Goal: Book appointment/travel/reservation

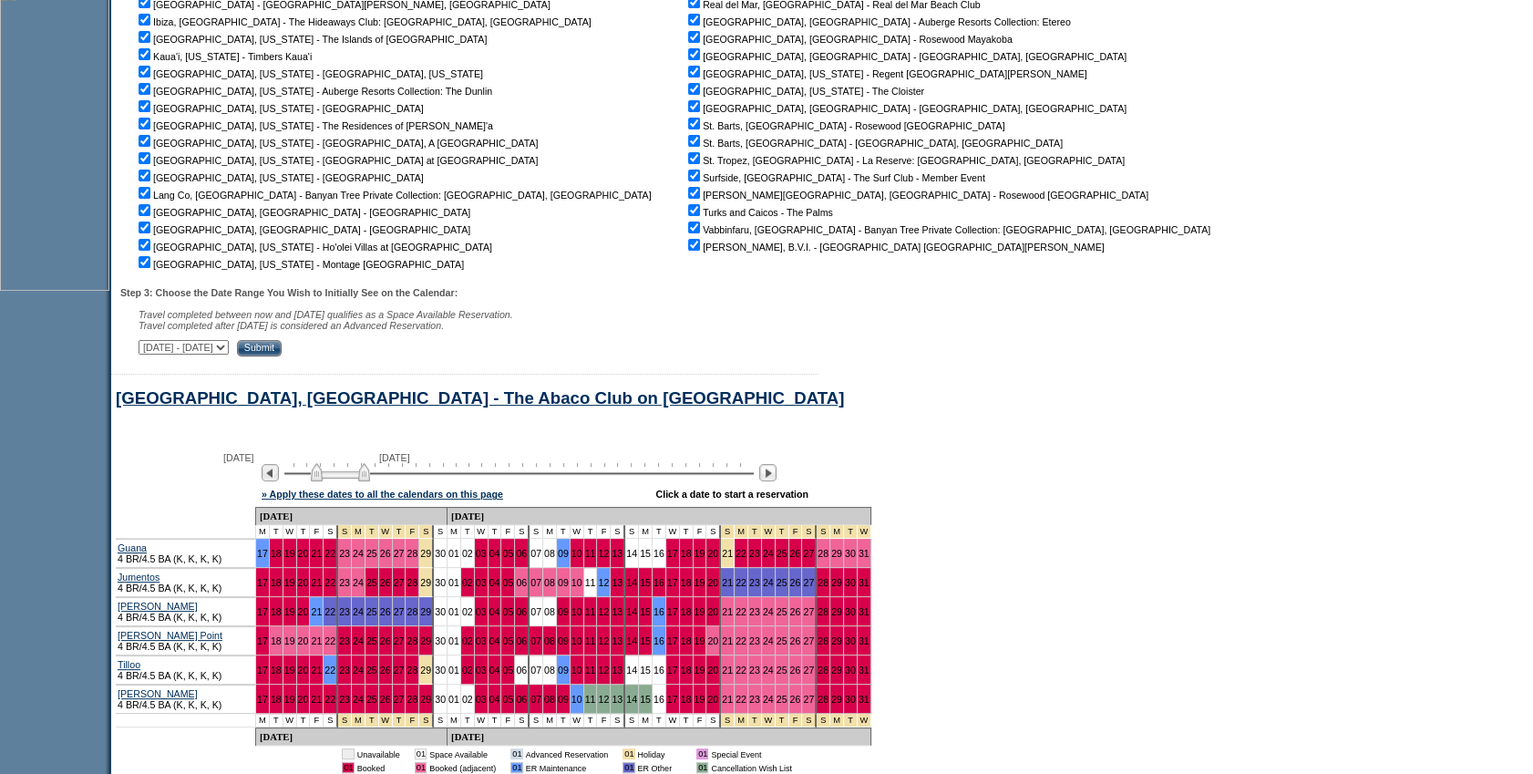
scroll to position [601, 0]
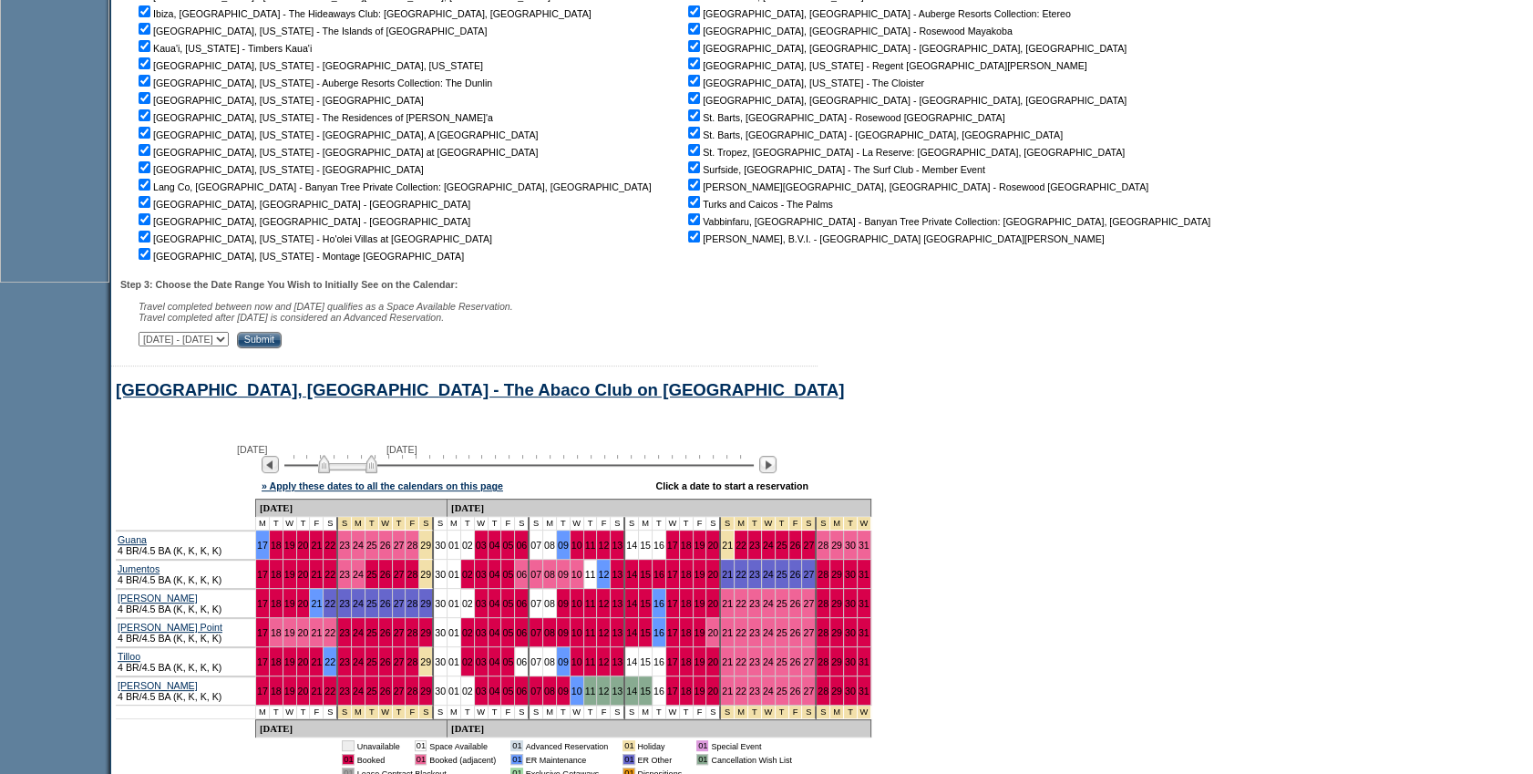
click at [362, 473] on img at bounding box center [347, 464] width 59 height 18
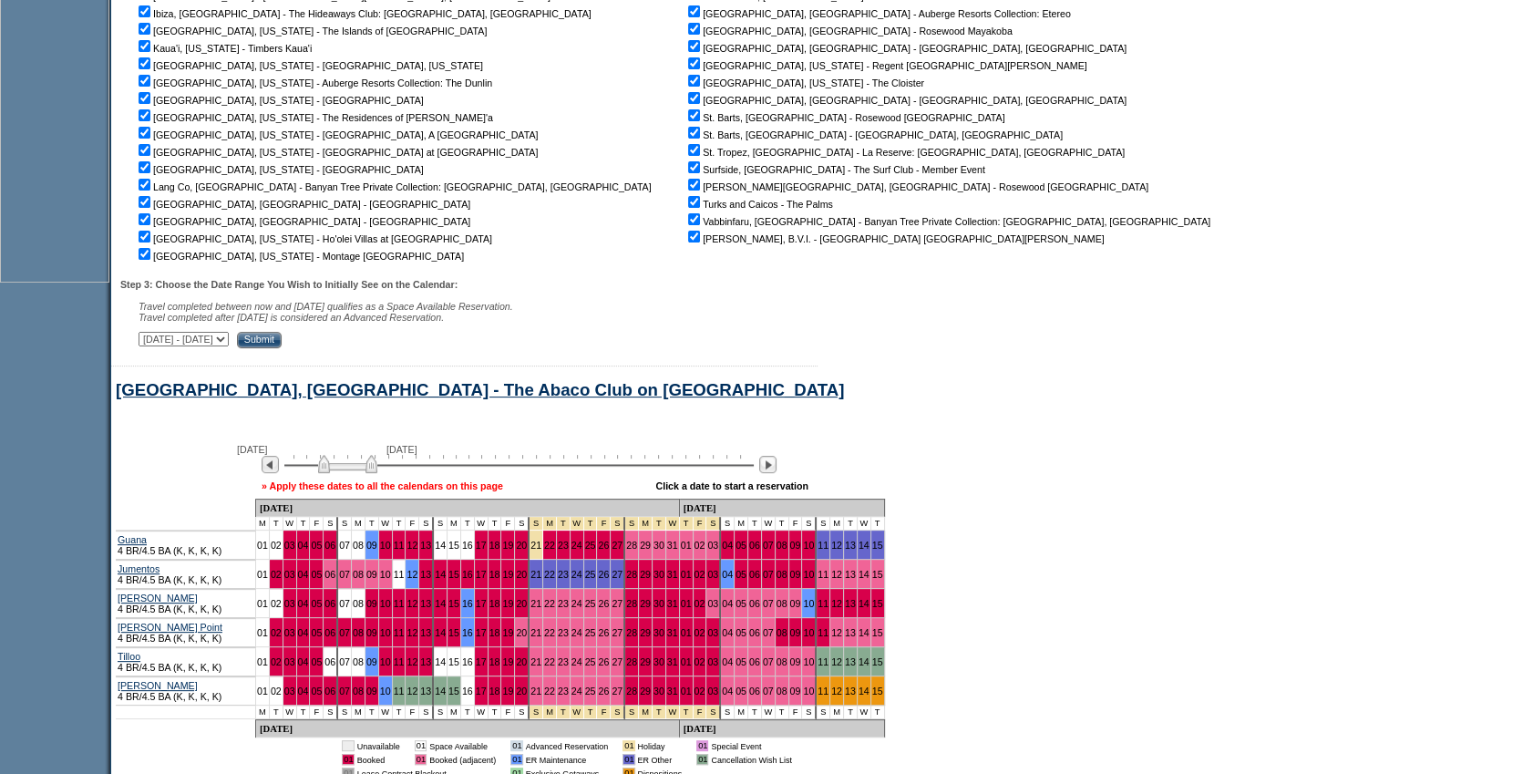
click at [372, 487] on link "» Apply these dates to all the calendars on this page" at bounding box center [383, 485] width 242 height 11
click at [377, 491] on link "» Apply these dates to all the calendars on this page" at bounding box center [383, 485] width 242 height 11
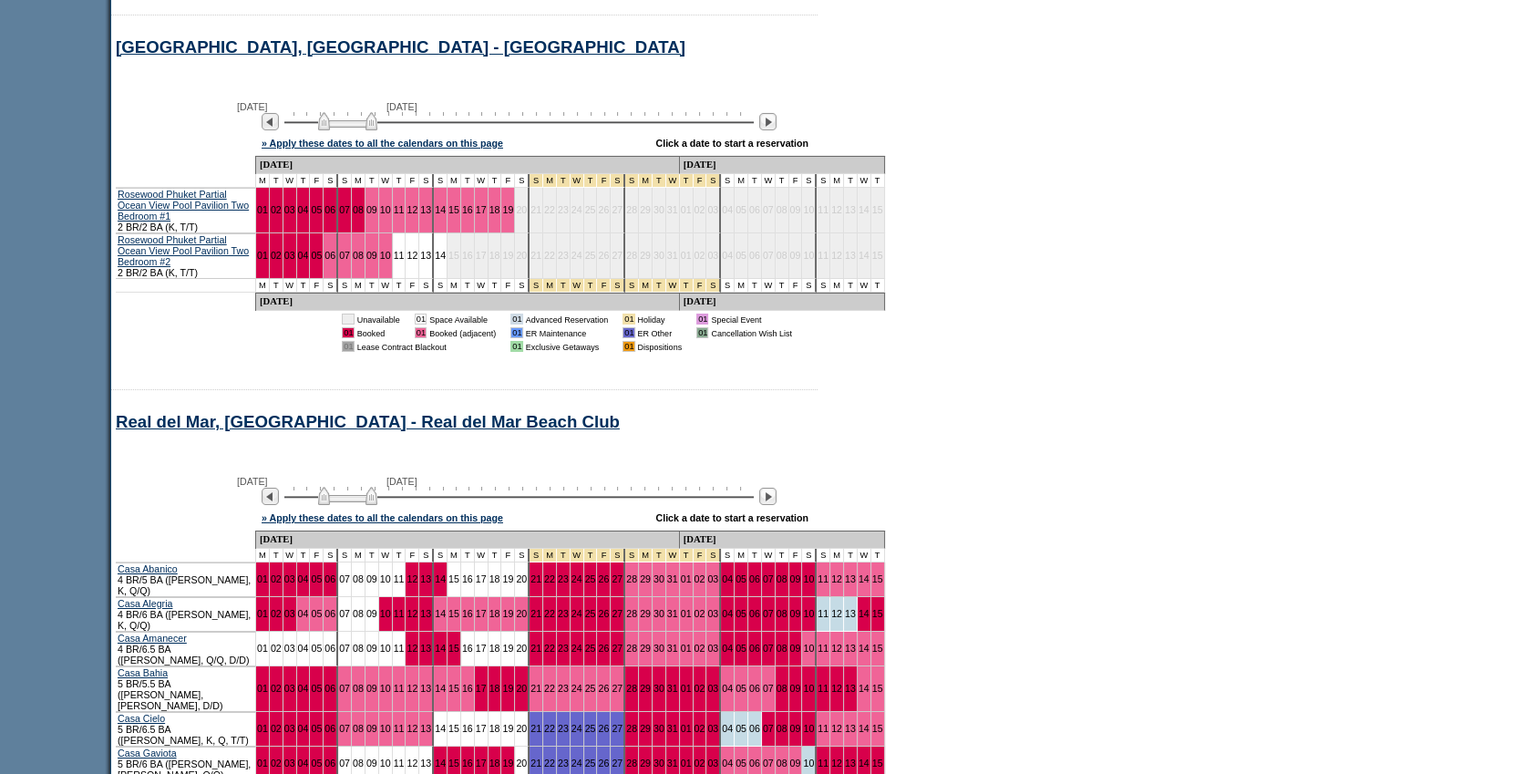
scroll to position [16264, 0]
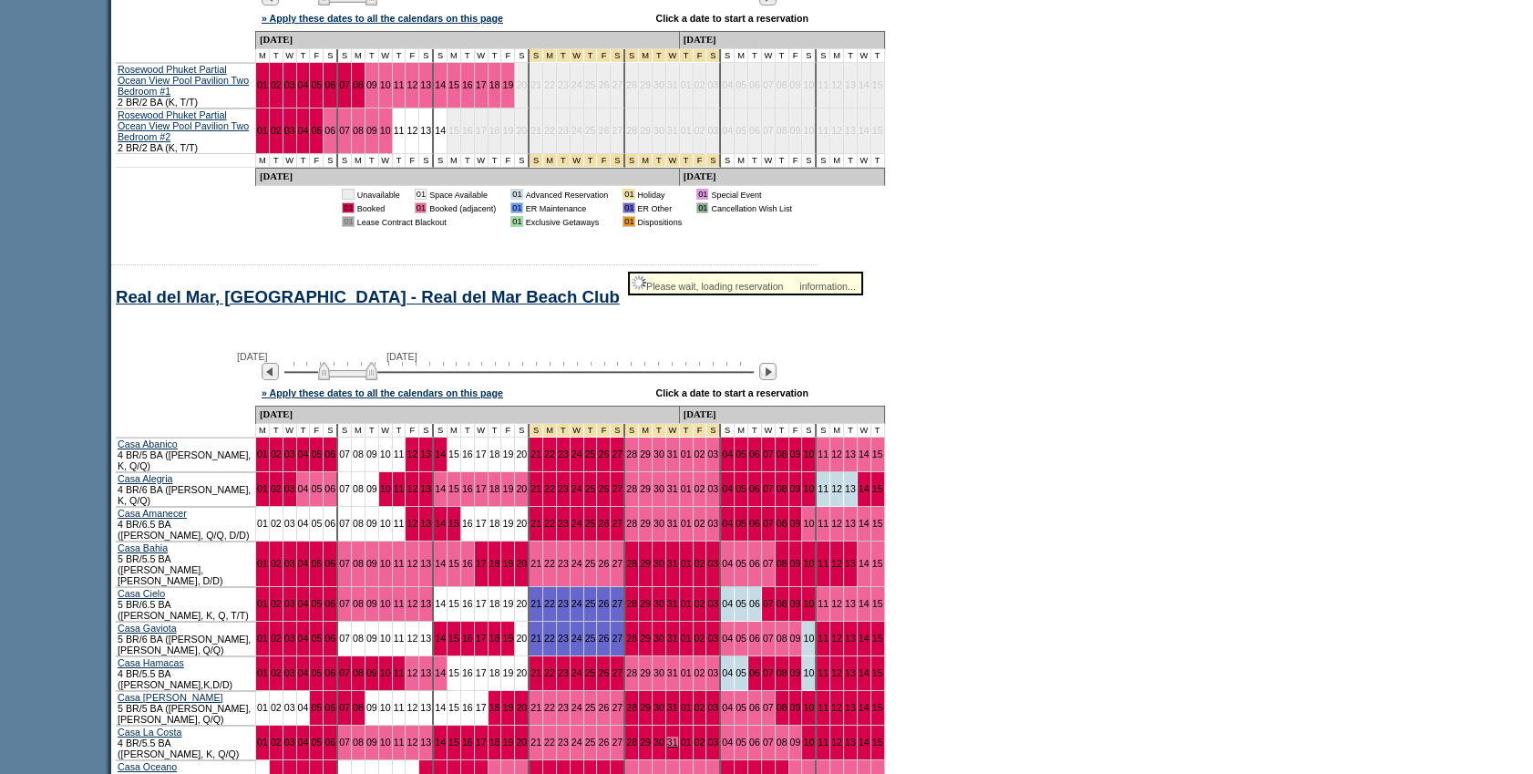
scroll to position [16657, 0]
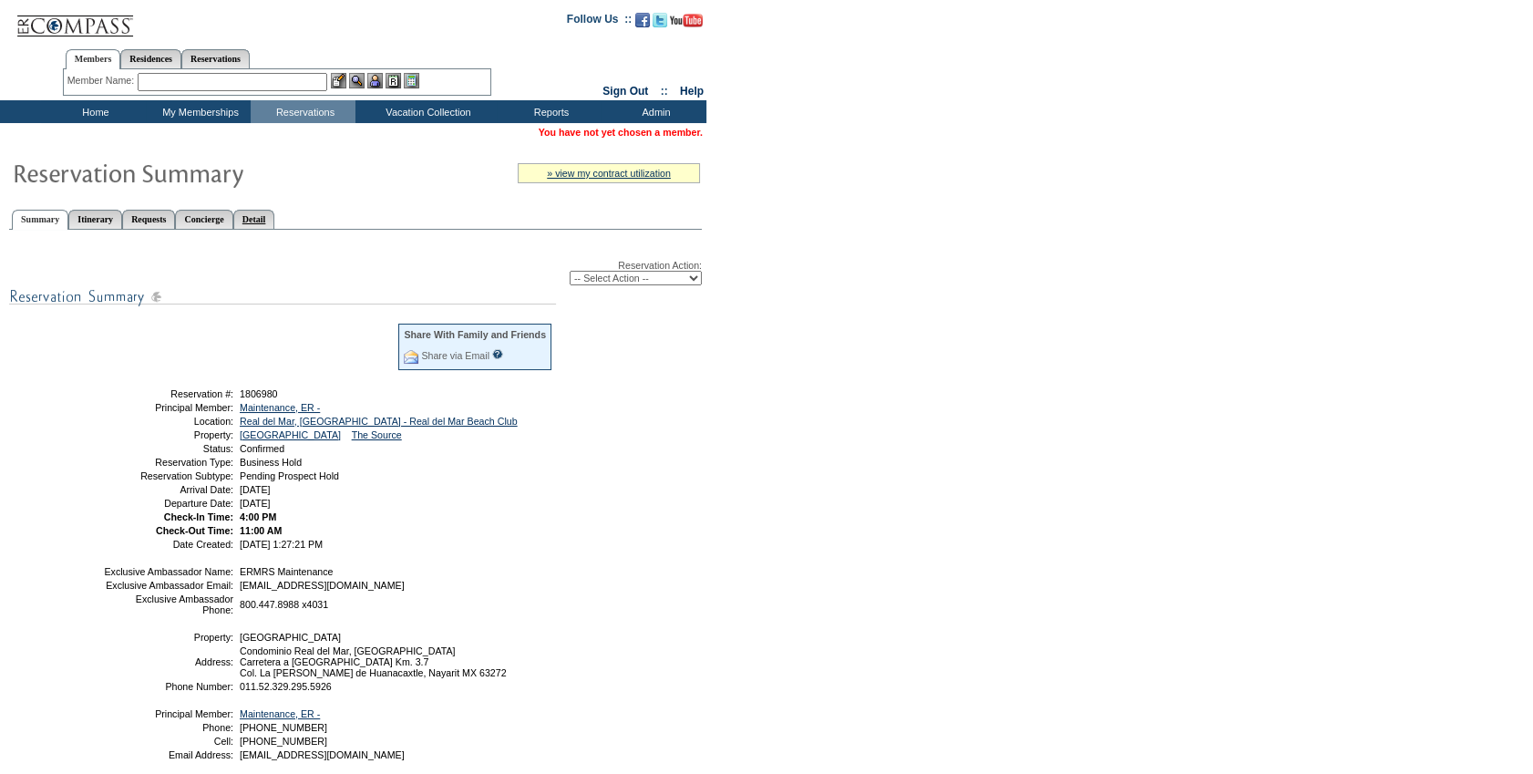
click at [275, 214] on link "Detail" at bounding box center [254, 219] width 42 height 19
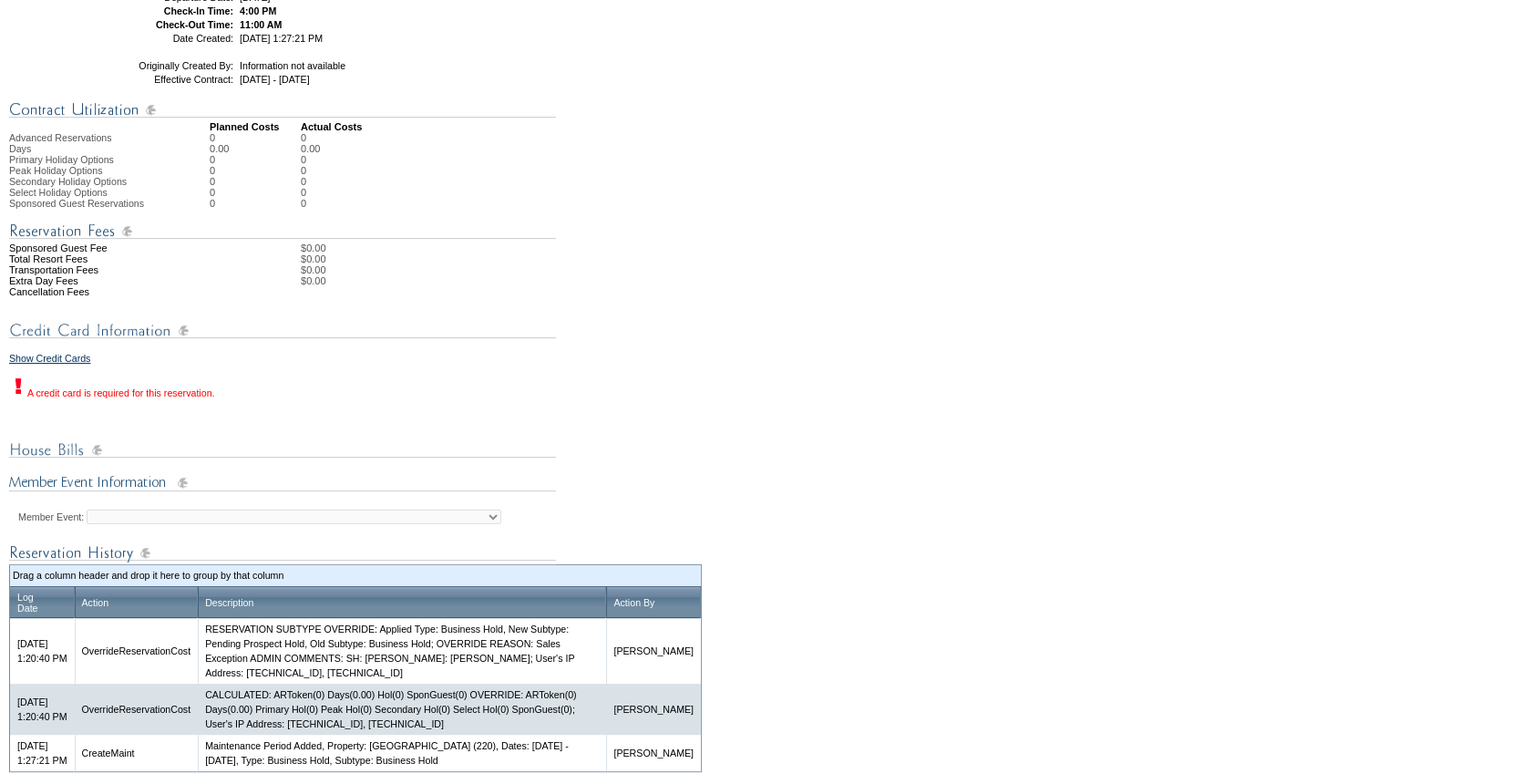
scroll to position [594, 0]
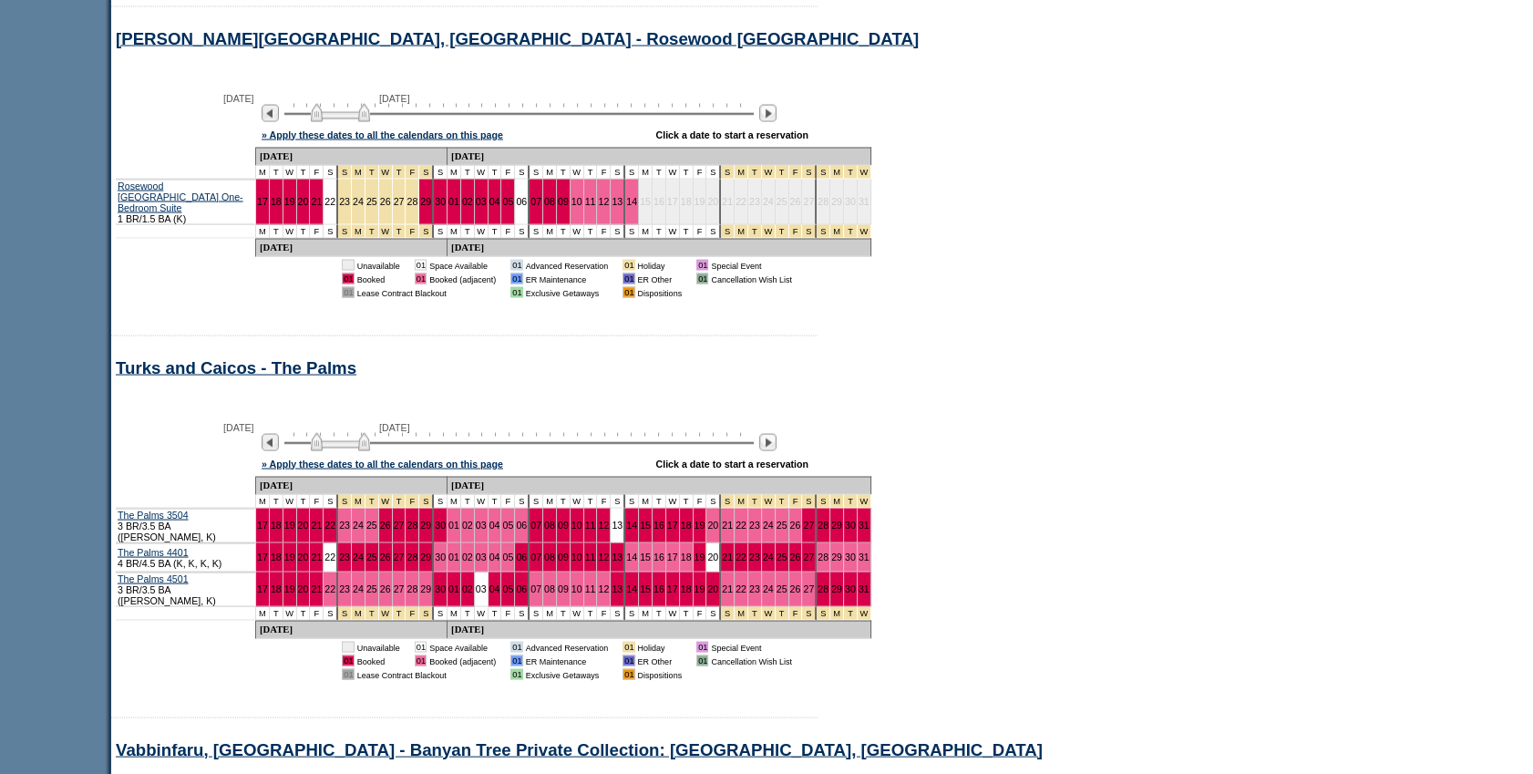
scroll to position [21371, 0]
